Goal: Find contact information: Find contact information

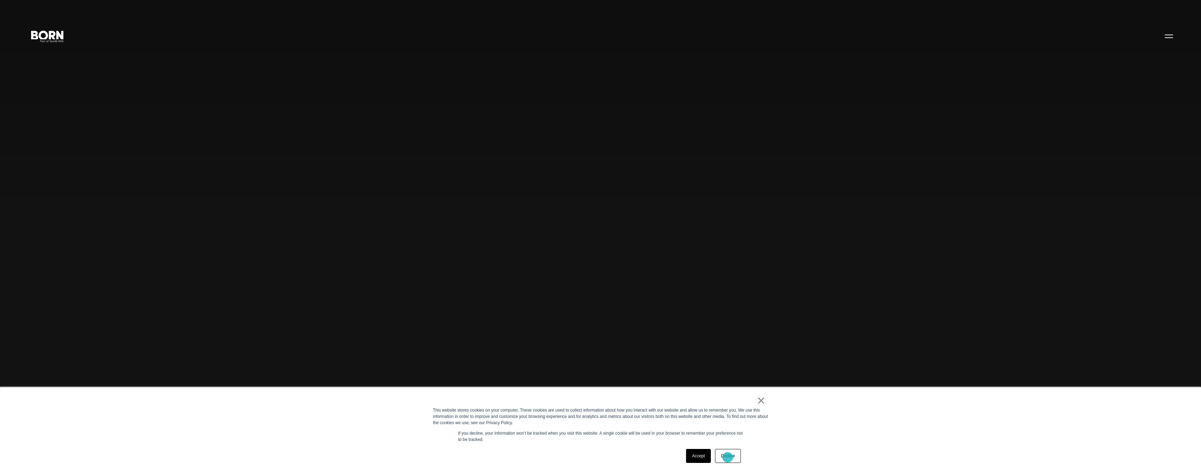
click at [727, 457] on link "Decline" at bounding box center [728, 456] width 26 height 14
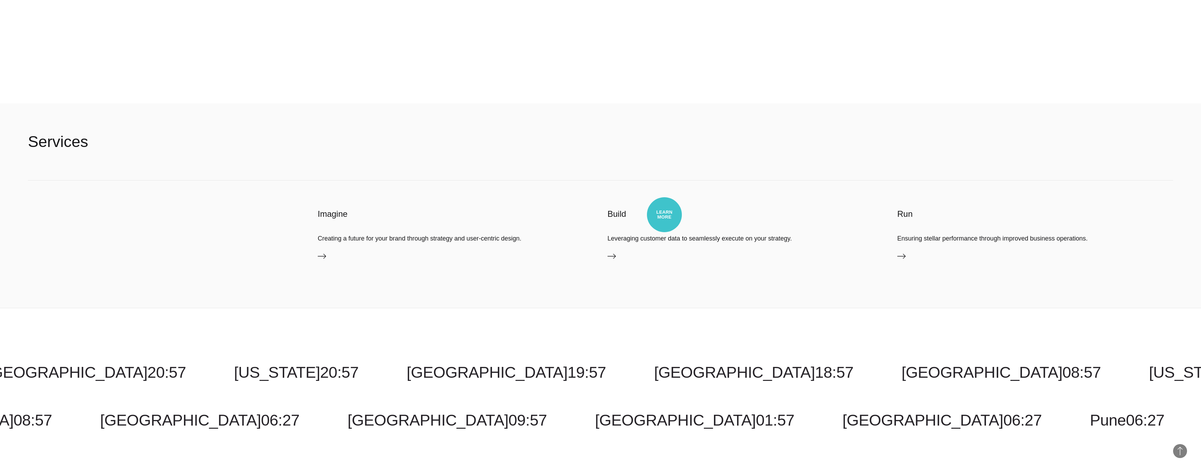
scroll to position [2974, 0]
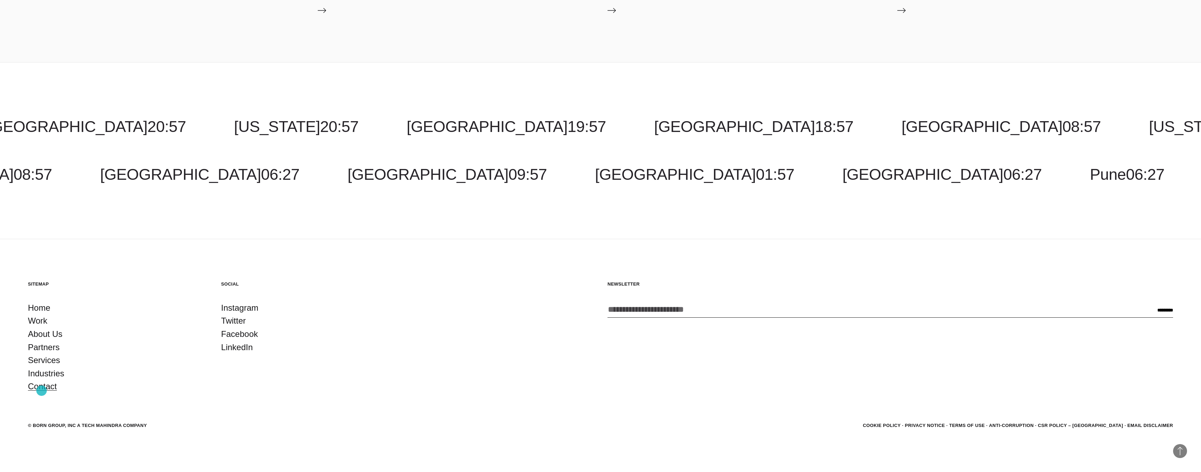
click at [42, 390] on link "Contact" at bounding box center [42, 386] width 29 height 13
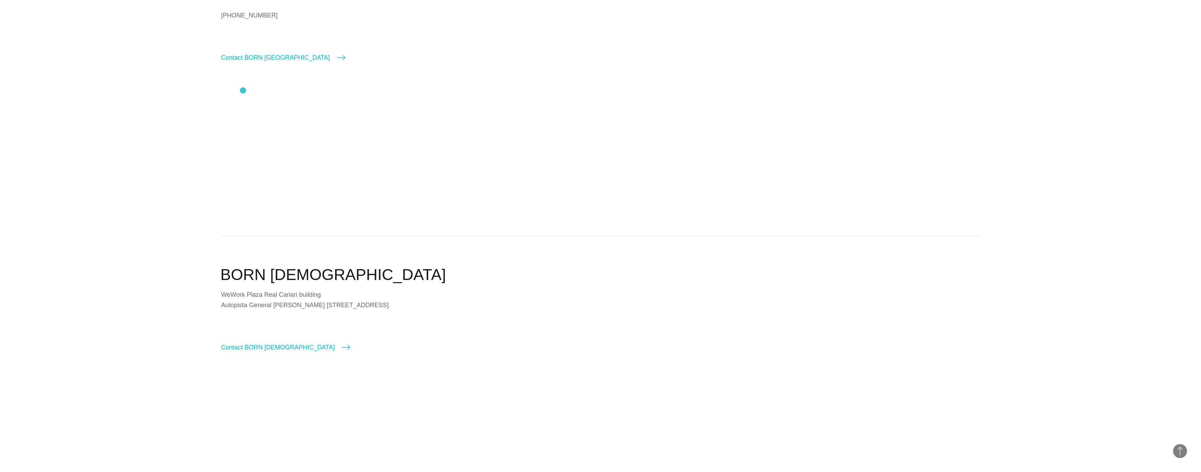
scroll to position [1294, 0]
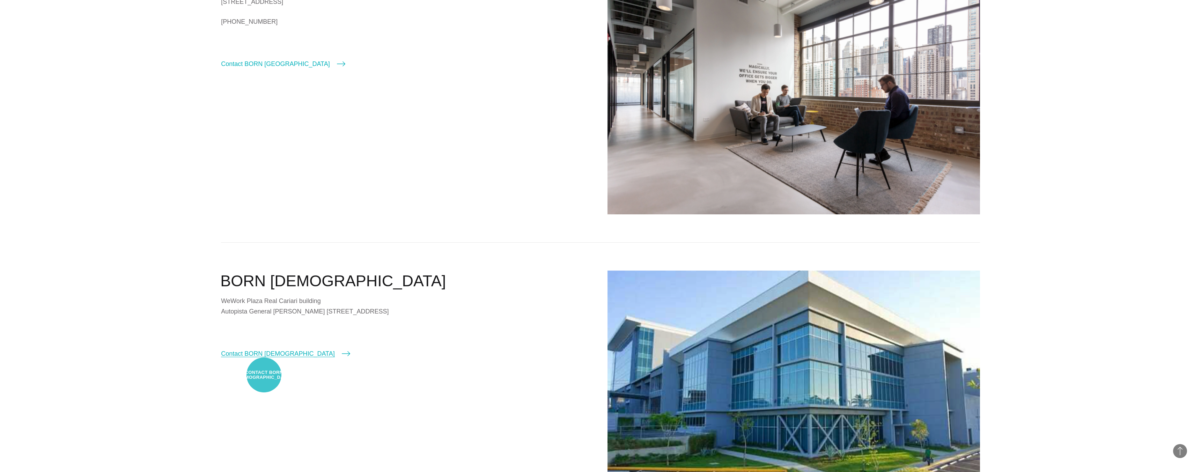
click at [264, 358] on link "Contact BORN Costa Rica" at bounding box center [285, 354] width 129 height 10
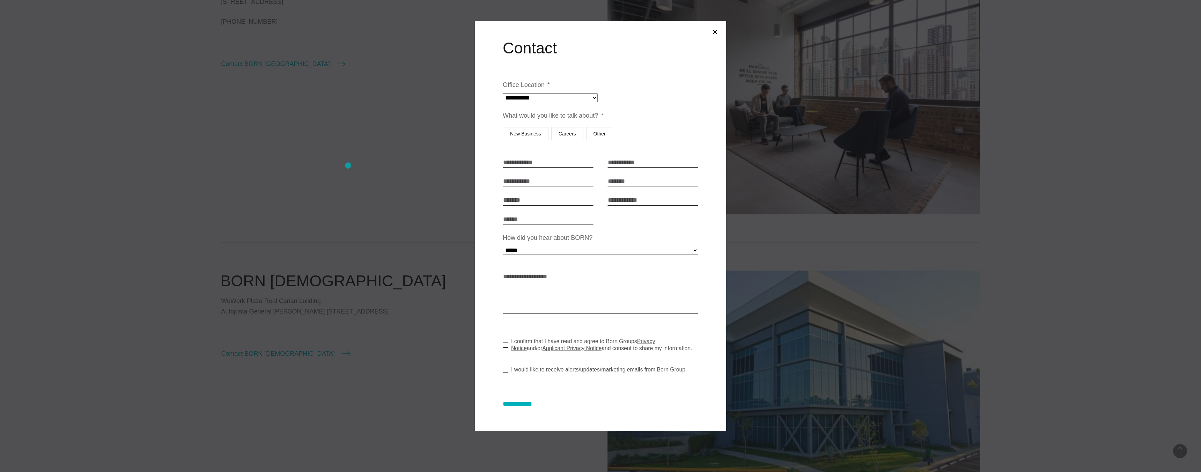
click at [348, 165] on div at bounding box center [600, 236] width 1201 height 472
